Goal: Task Accomplishment & Management: Manage account settings

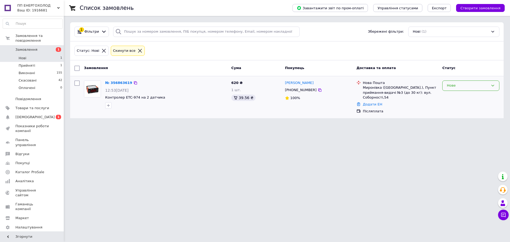
click at [469, 85] on div "Нове" at bounding box center [467, 86] width 42 height 6
click at [453, 98] on li "Прийнято" at bounding box center [470, 97] width 57 height 10
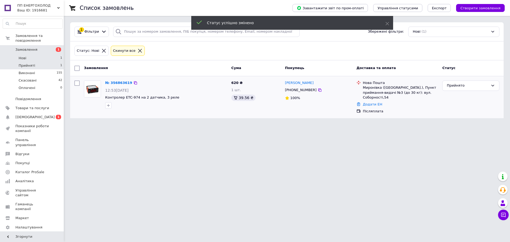
click at [52, 63] on li "Прийняті 1" at bounding box center [32, 65] width 65 height 7
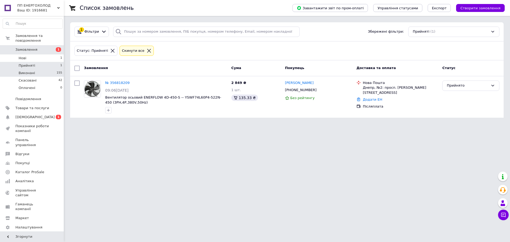
click at [35, 69] on li "Виконані 155" at bounding box center [32, 72] width 65 height 7
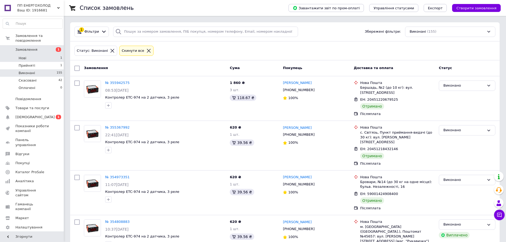
click at [50, 55] on li "Нові 1" at bounding box center [32, 57] width 65 height 7
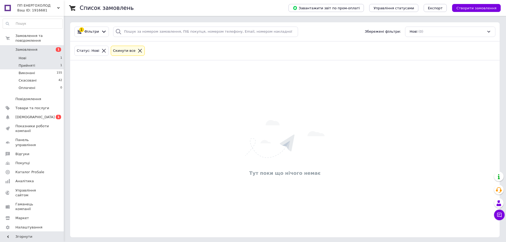
click at [47, 62] on li "Прийняті 1" at bounding box center [32, 65] width 65 height 7
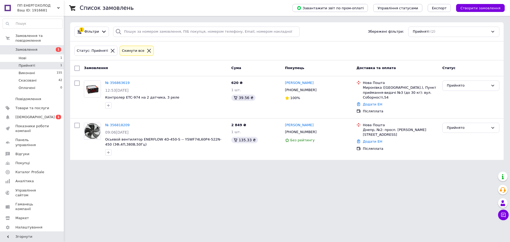
click at [255, 166] on html "ПП ЕНЕРГОХОЛОД Ваш ID: 1916681 Сайт ПП ЕНЕРГОХОЛОД Кабінет покупця Перевірити с…" at bounding box center [255, 83] width 510 height 166
click at [455, 125] on div "Прийнято" at bounding box center [467, 128] width 42 height 6
click at [412, 146] on div "Післяплата" at bounding box center [400, 148] width 75 height 5
